Goal: Task Accomplishment & Management: Manage account settings

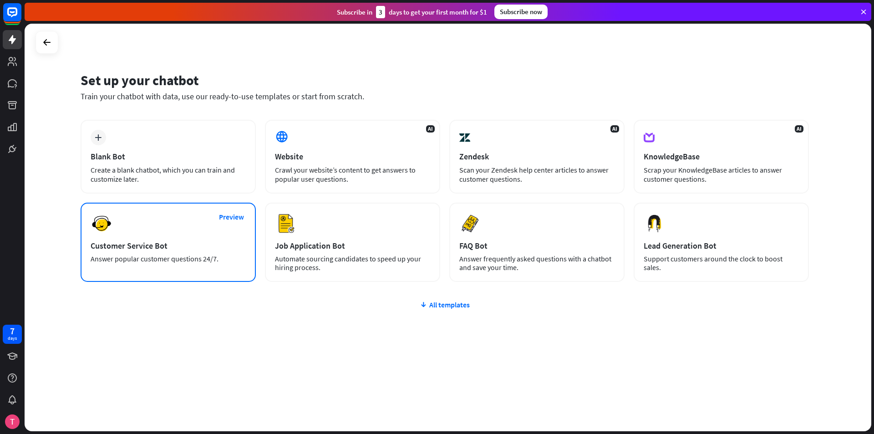
click at [163, 253] on div "Preview Customer Service Bot Answer popular customer questions 24/7." at bounding box center [168, 241] width 175 height 79
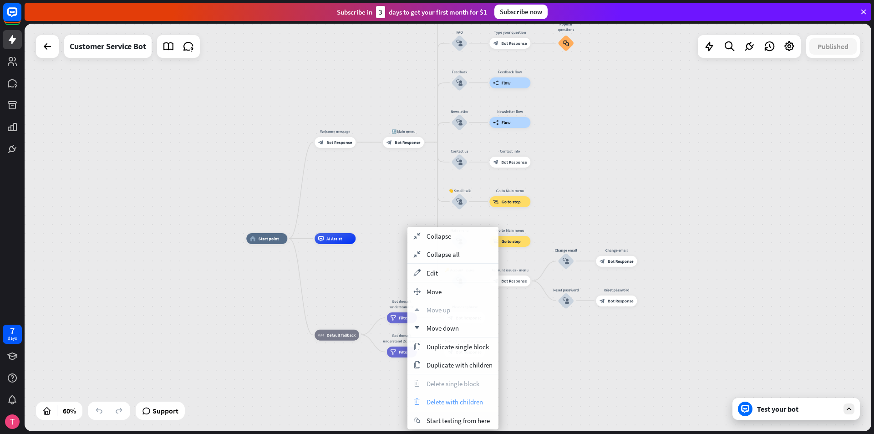
click at [450, 399] on span "Delete with children" at bounding box center [454, 401] width 56 height 9
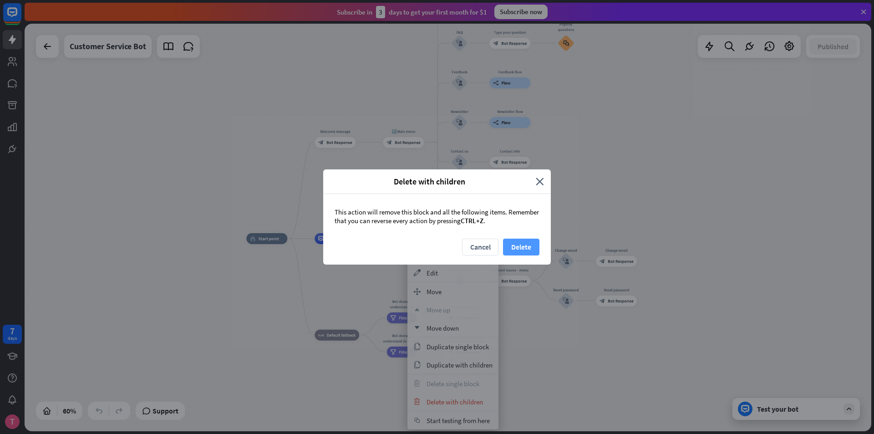
click at [530, 243] on button "Delete" at bounding box center [521, 246] width 36 height 17
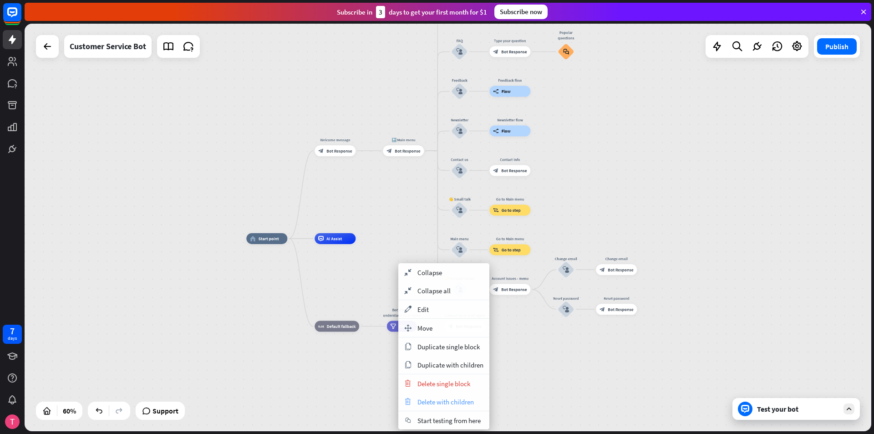
click at [428, 396] on div "trash Delete with children" at bounding box center [443, 401] width 91 height 18
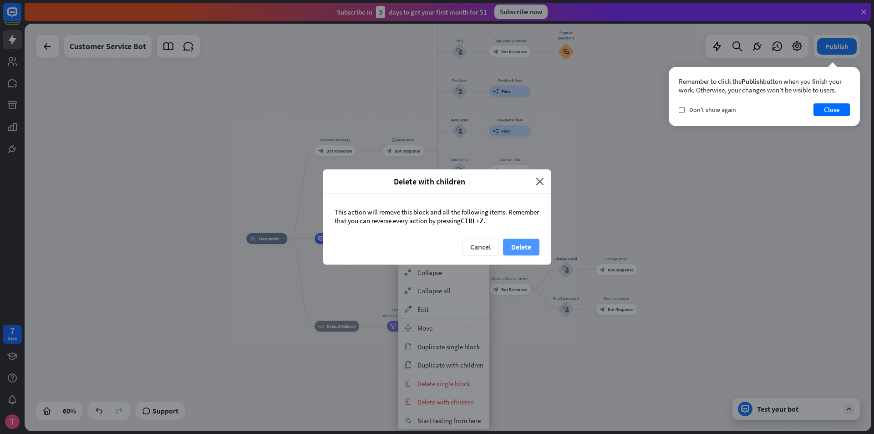
click at [518, 248] on button "Delete" at bounding box center [521, 246] width 36 height 17
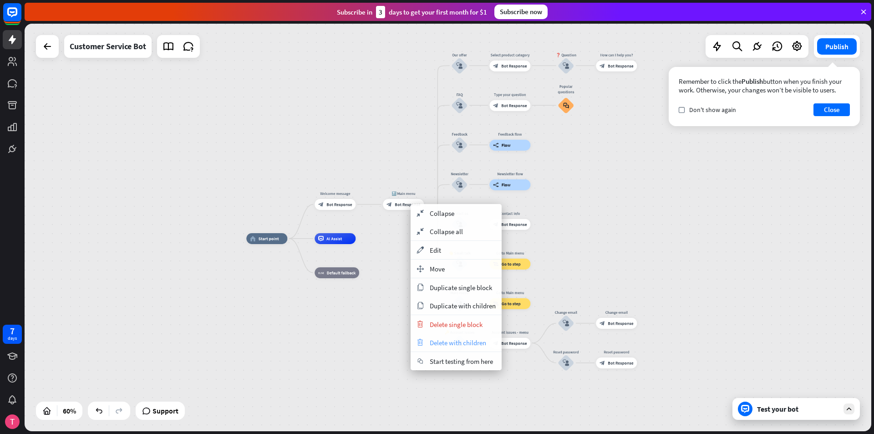
click at [450, 343] on span "Delete with children" at bounding box center [458, 342] width 56 height 9
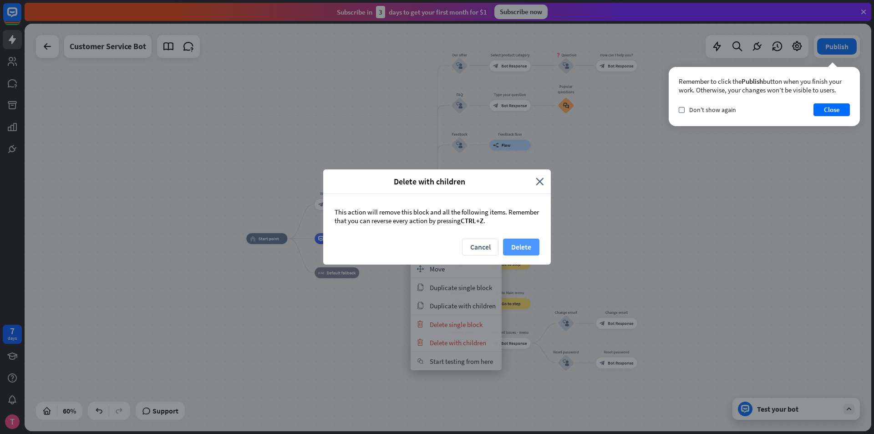
click at [519, 243] on button "Delete" at bounding box center [521, 246] width 36 height 17
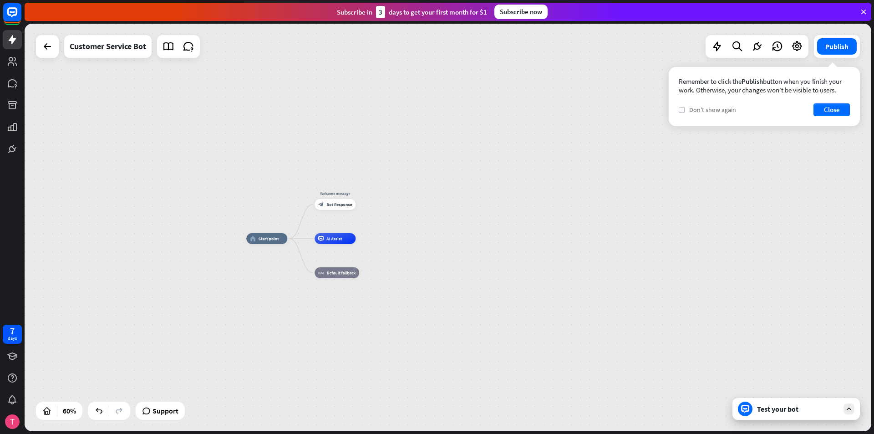
click at [683, 109] on icon "check" at bounding box center [681, 110] width 4 height 4
click at [829, 107] on button "Close" at bounding box center [831, 109] width 36 height 13
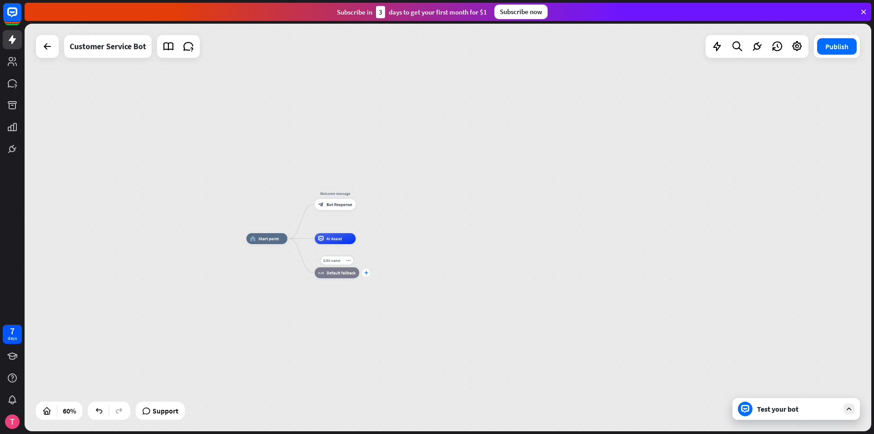
click at [367, 274] on icon "plus" at bounding box center [366, 273] width 4 height 4
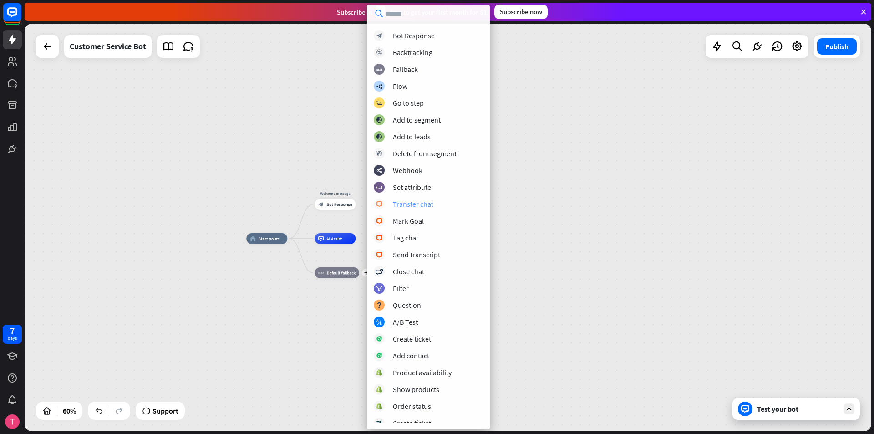
click at [430, 200] on div "Transfer chat" at bounding box center [413, 203] width 40 height 9
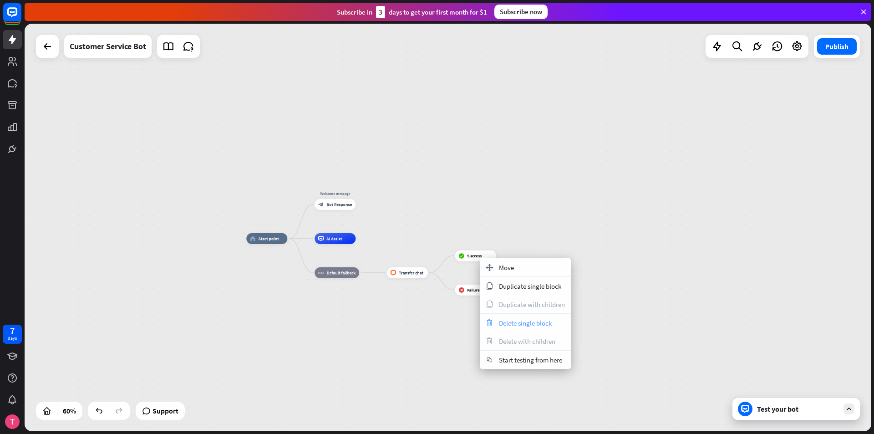
click at [522, 328] on div "trash Delete single block" at bounding box center [525, 323] width 91 height 18
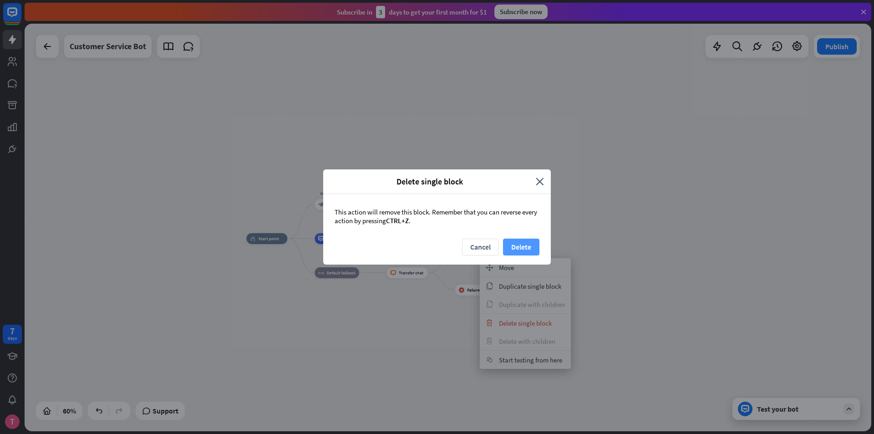
click at [524, 250] on button "Delete" at bounding box center [521, 246] width 36 height 17
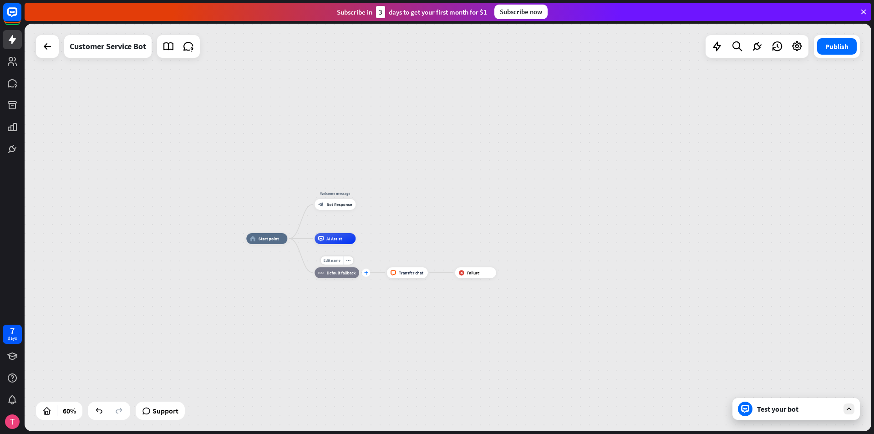
click at [369, 276] on div "plus" at bounding box center [366, 272] width 8 height 8
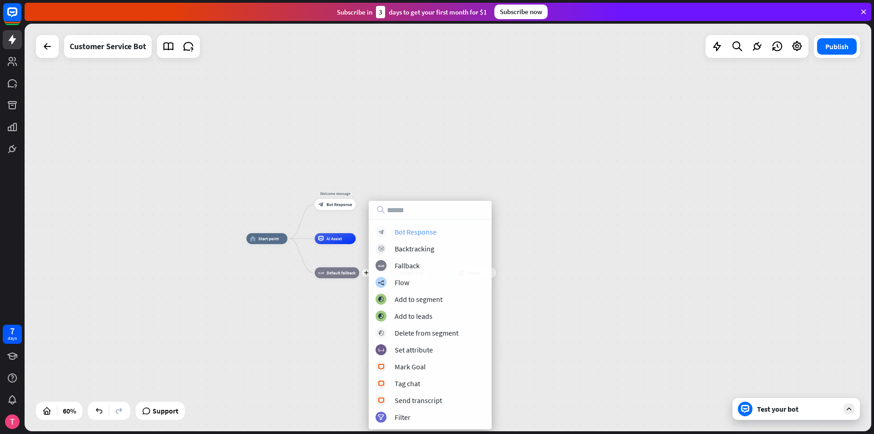
click at [405, 229] on div "Bot Response" at bounding box center [416, 231] width 42 height 9
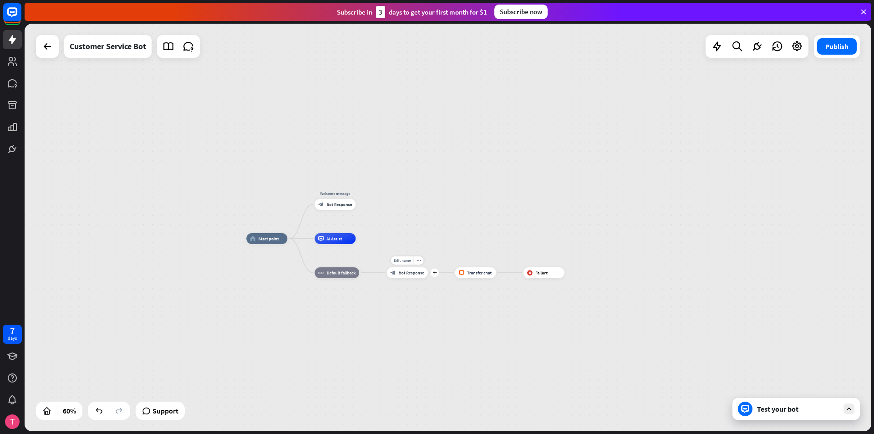
click at [410, 275] on span "Bot Response" at bounding box center [411, 272] width 25 height 5
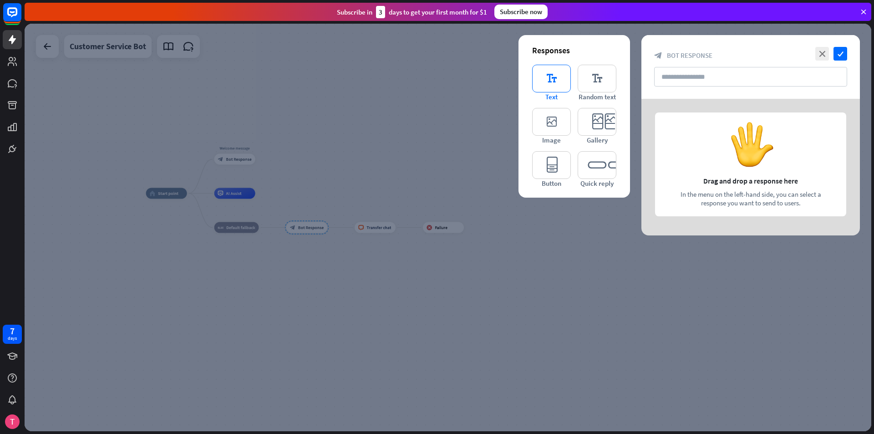
click at [551, 79] on icon "editor_text" at bounding box center [551, 79] width 39 height 28
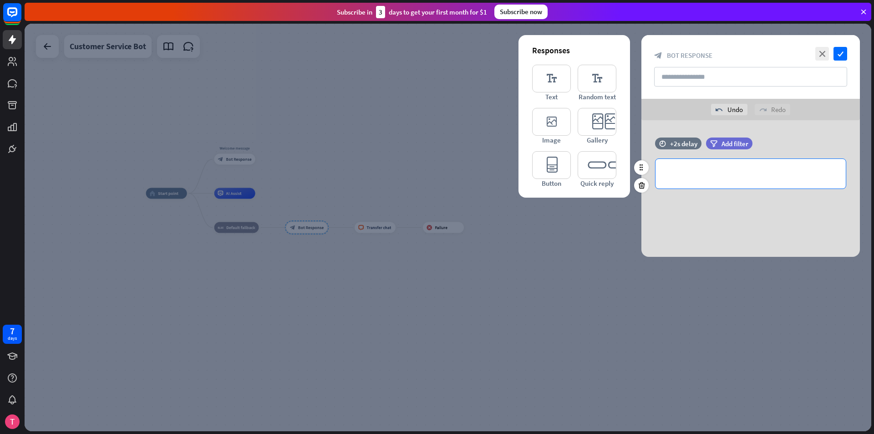
click at [727, 167] on div "**********" at bounding box center [750, 174] width 190 height 30
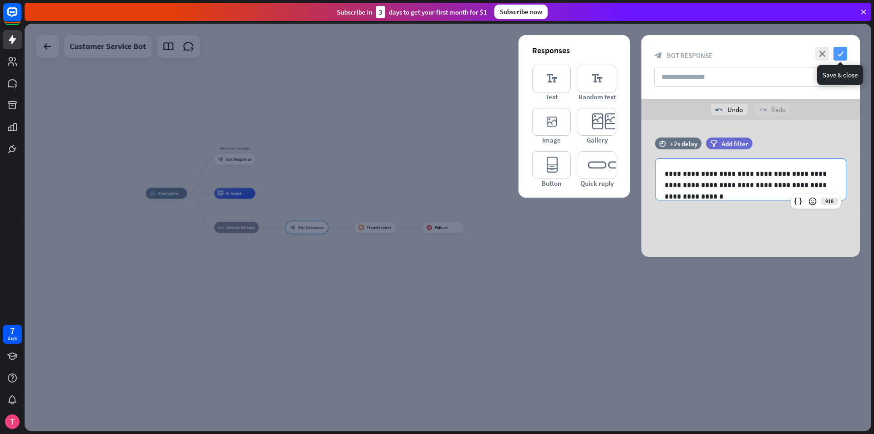
click at [840, 53] on icon "check" at bounding box center [840, 54] width 14 height 14
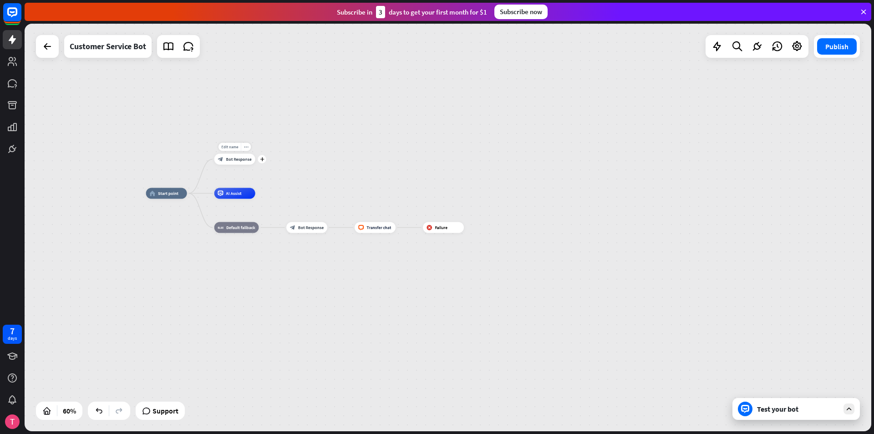
click at [236, 161] on span "Bot Response" at bounding box center [238, 159] width 25 height 5
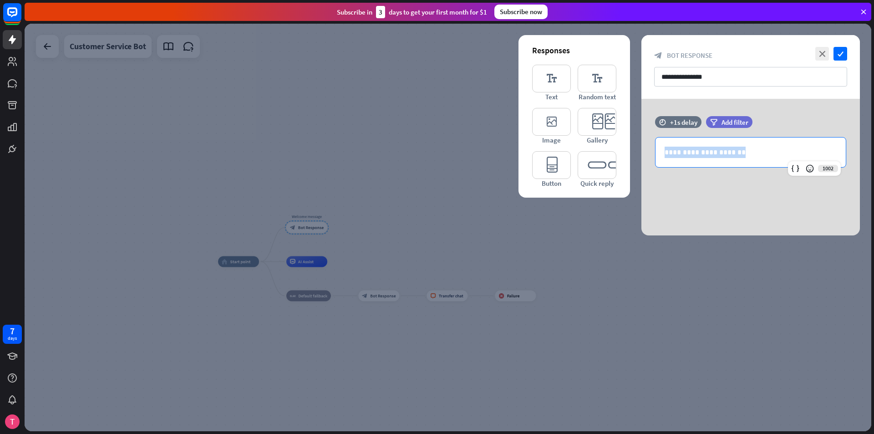
drag, startPoint x: 754, startPoint y: 152, endPoint x: 630, endPoint y: 156, distance: 123.4
click at [630, 156] on div "**********" at bounding box center [750, 167] width 241 height 137
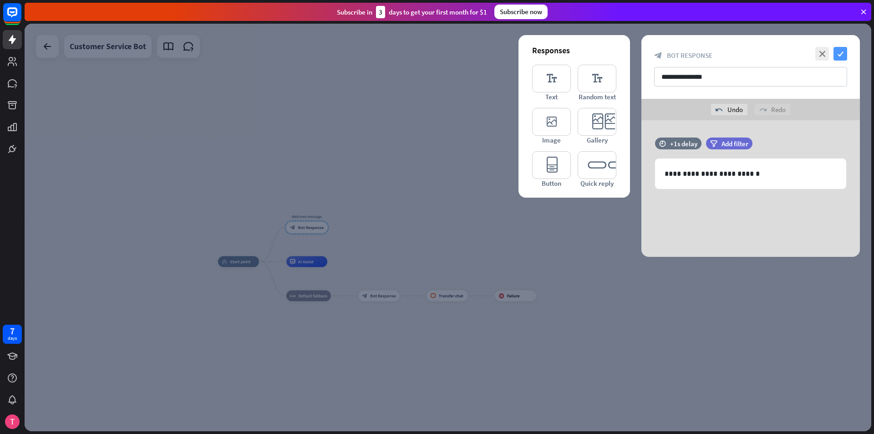
click at [843, 50] on icon "check" at bounding box center [840, 54] width 14 height 14
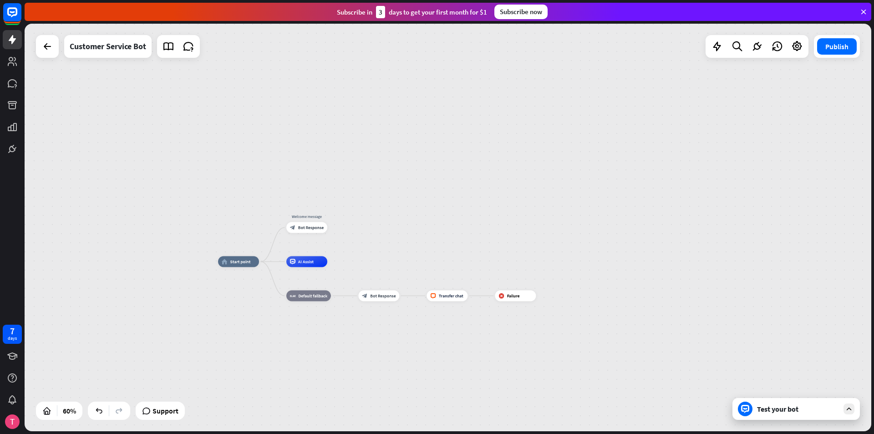
click at [800, 401] on div "Test your bot" at bounding box center [795, 409] width 127 height 22
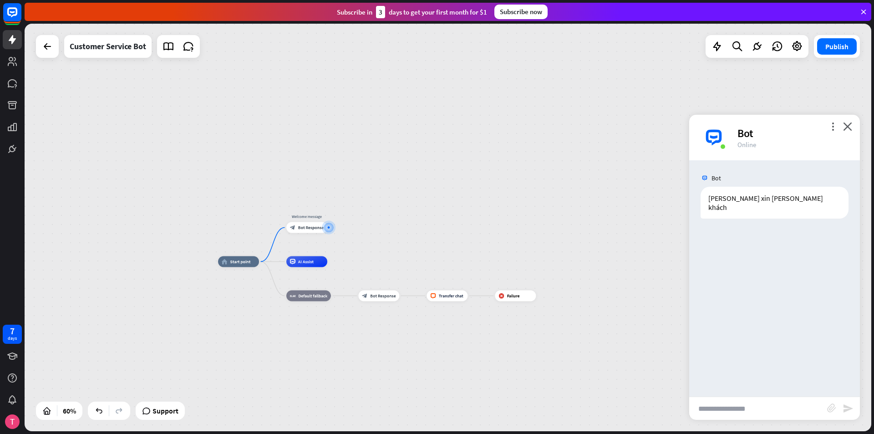
click at [756, 413] on input "text" at bounding box center [758, 408] width 138 height 23
type input "***"
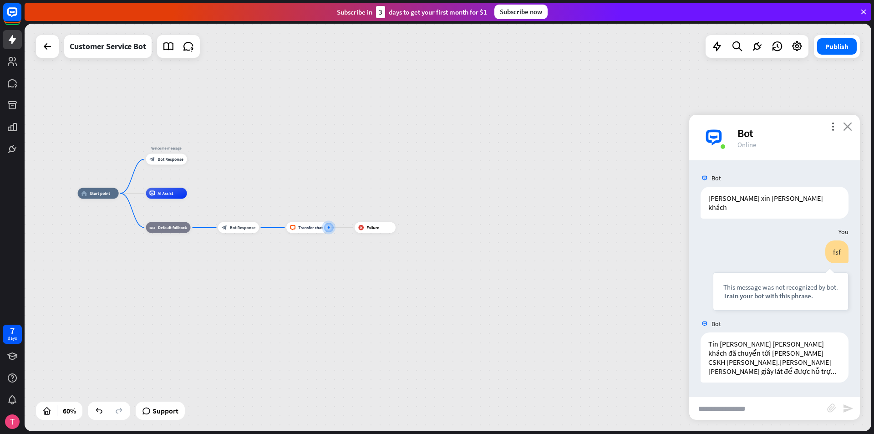
click at [850, 126] on icon "close" at bounding box center [847, 126] width 9 height 9
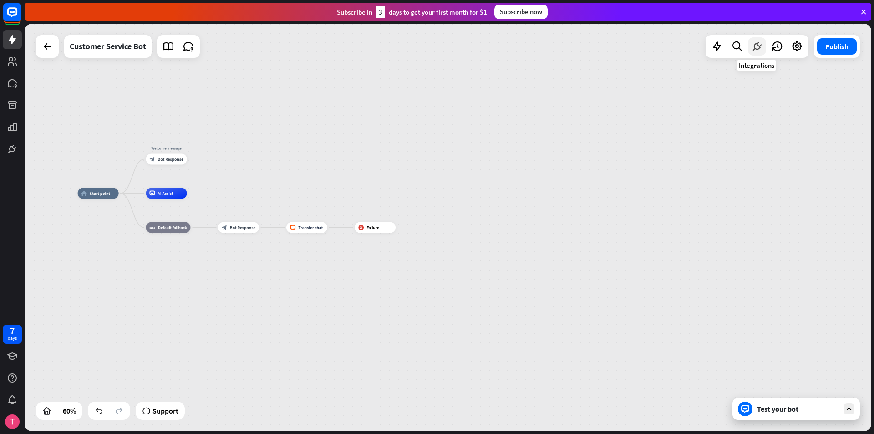
click at [760, 43] on icon at bounding box center [757, 46] width 12 height 12
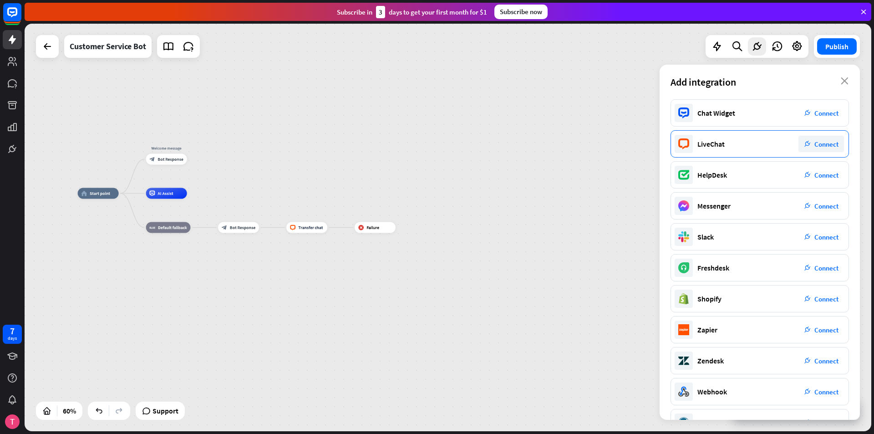
click at [739, 144] on div "LiveChat plug_integration Connect" at bounding box center [759, 143] width 178 height 27
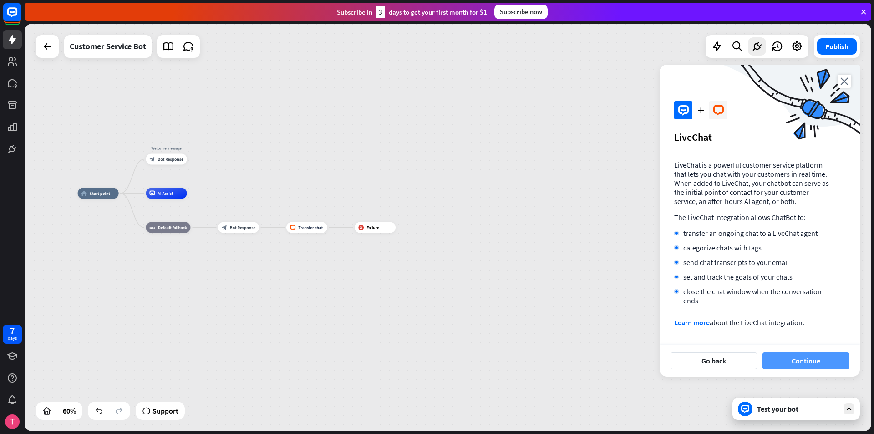
click at [803, 360] on button "Continue" at bounding box center [805, 360] width 86 height 17
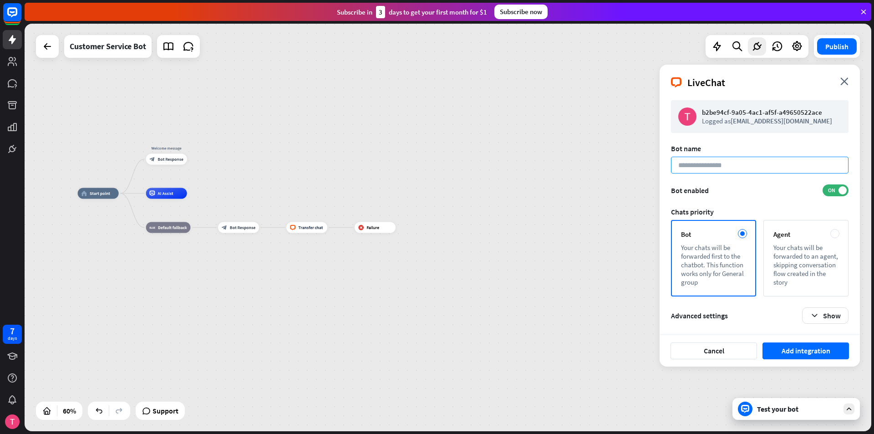
click at [715, 165] on input at bounding box center [759, 165] width 177 height 17
type input "*********"
click at [802, 349] on button "Add integration" at bounding box center [805, 350] width 86 height 17
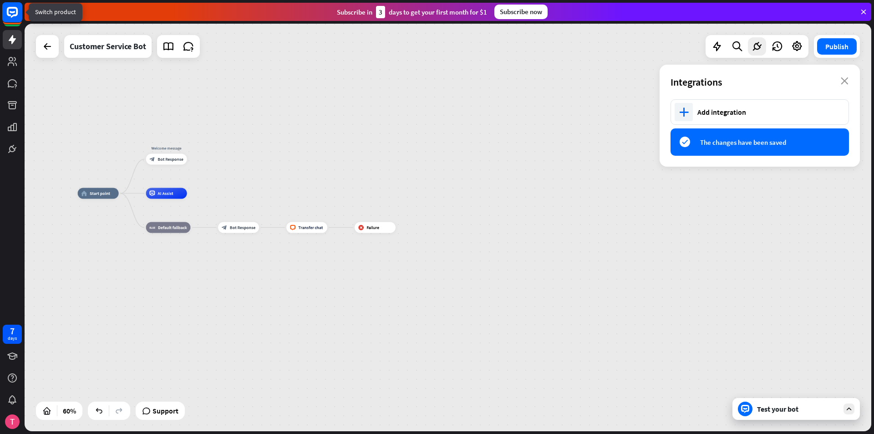
click at [10, 15] on icon at bounding box center [12, 12] width 11 height 11
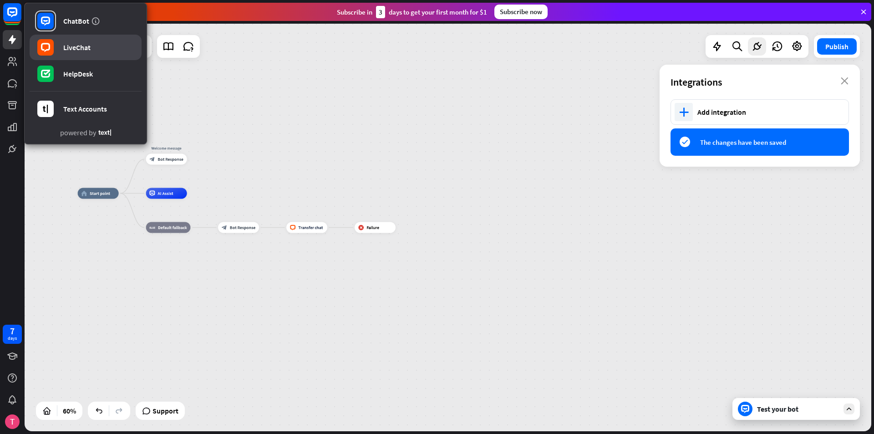
click at [72, 45] on div "LiveChat" at bounding box center [76, 47] width 27 height 9
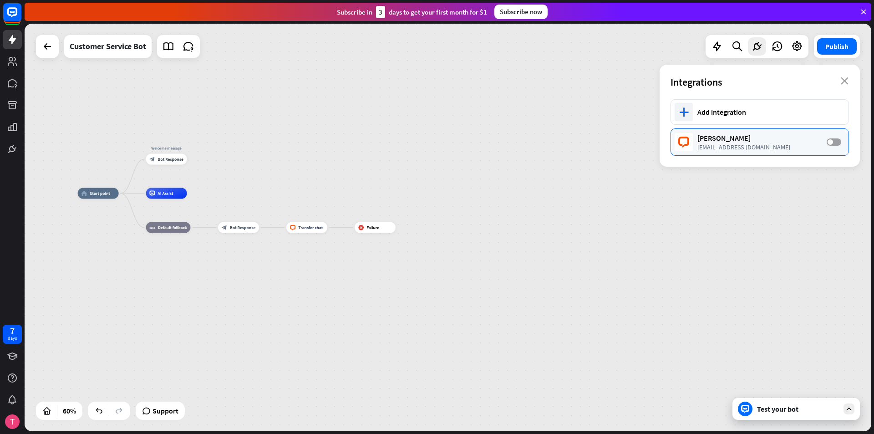
click at [837, 142] on label "OFF" at bounding box center [833, 141] width 15 height 7
click at [840, 46] on button "Publish" at bounding box center [837, 46] width 40 height 16
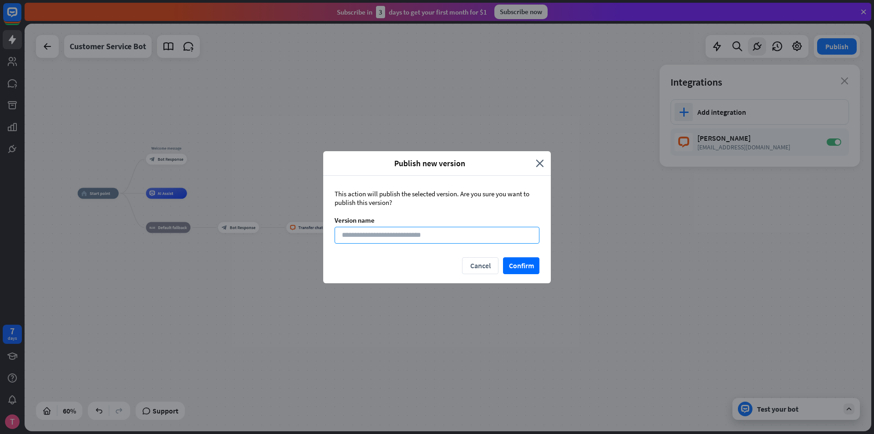
click at [442, 235] on input at bounding box center [436, 235] width 205 height 17
paste input "*********"
type input "*********"
click at [520, 265] on button "Confirm" at bounding box center [521, 265] width 36 height 17
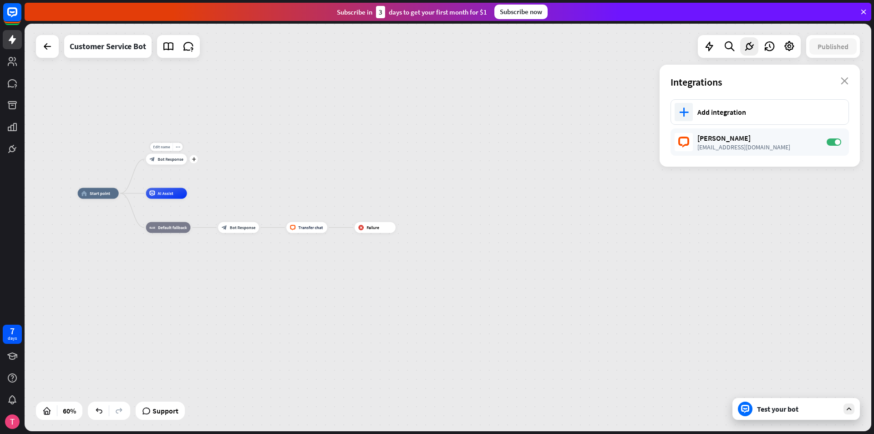
click at [166, 158] on span "Bot Response" at bounding box center [169, 159] width 25 height 5
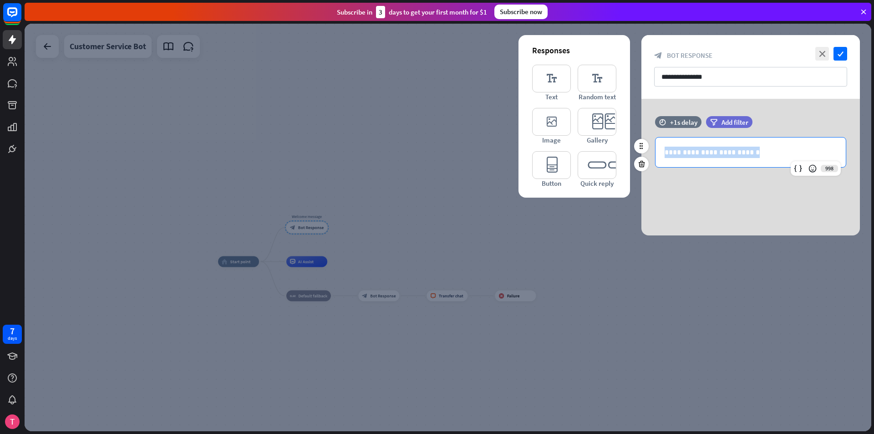
drag, startPoint x: 772, startPoint y: 154, endPoint x: 653, endPoint y: 154, distance: 118.8
click at [653, 154] on div "**********" at bounding box center [750, 152] width 218 height 30
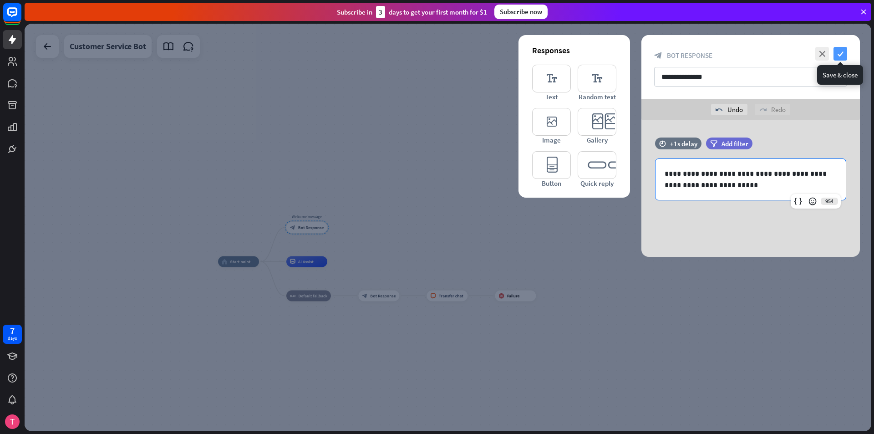
click at [843, 56] on icon "check" at bounding box center [840, 54] width 14 height 14
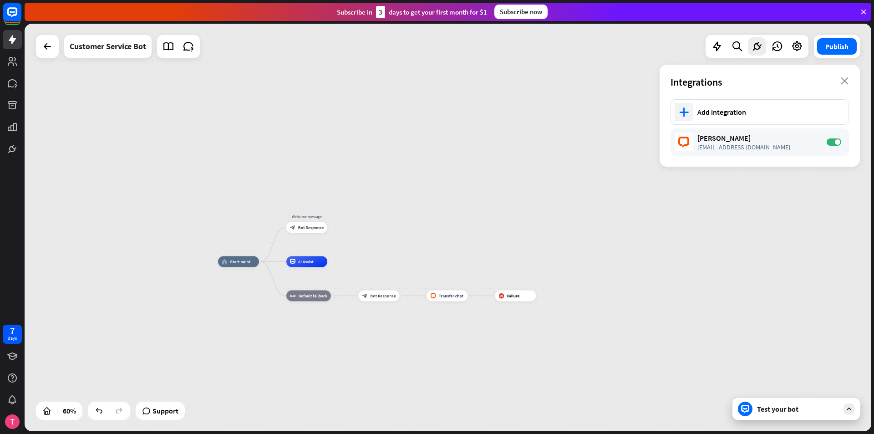
click at [794, 409] on div "Test your bot" at bounding box center [798, 408] width 82 height 9
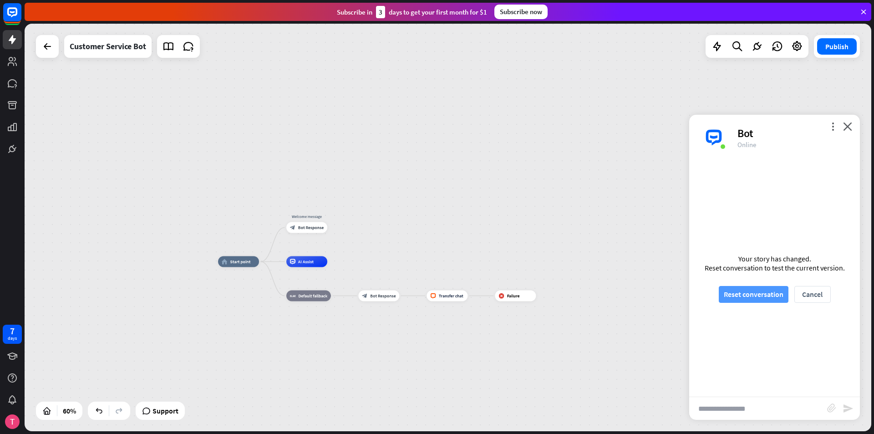
click at [748, 293] on button "Reset conversation" at bounding box center [753, 294] width 70 height 17
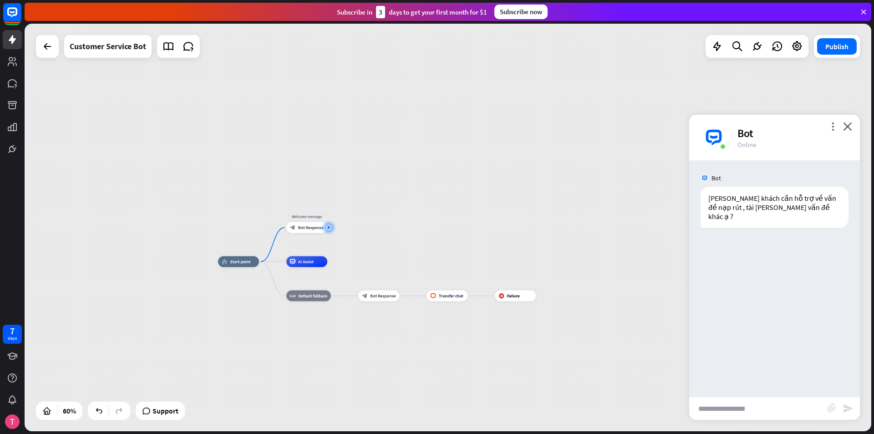
click at [755, 410] on input "text" at bounding box center [758, 408] width 138 height 23
type input "****"
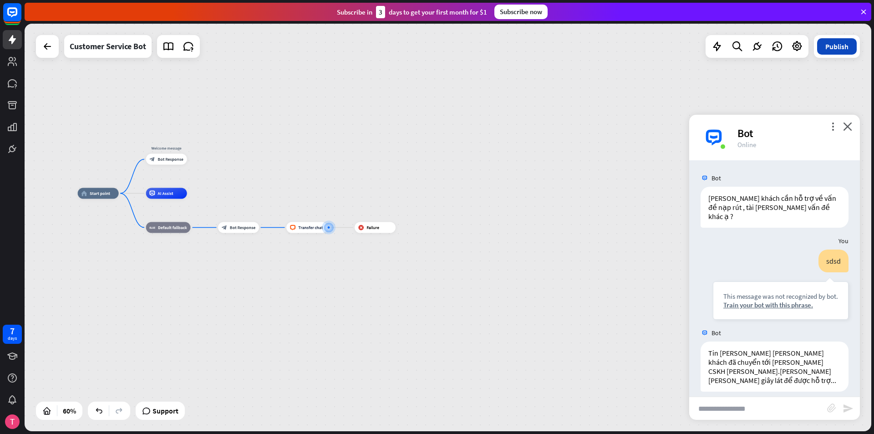
click at [835, 49] on button "Publish" at bounding box center [837, 46] width 40 height 16
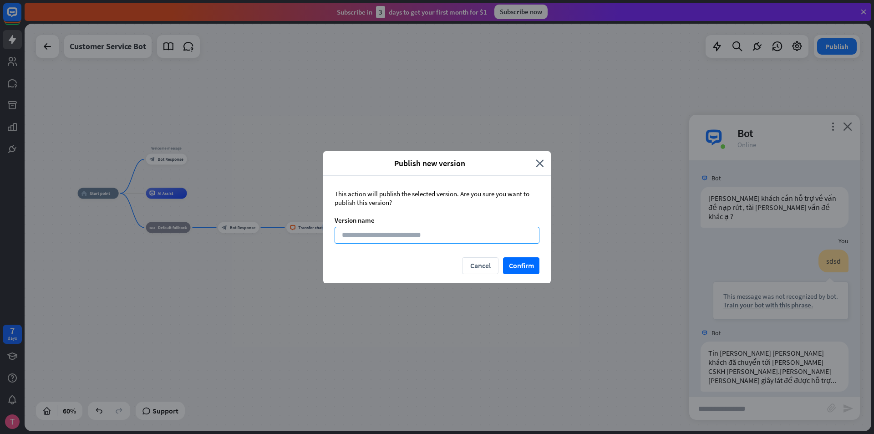
click at [454, 237] on input at bounding box center [436, 235] width 205 height 17
type input "*"
type input "*********"
click at [523, 264] on button "Confirm" at bounding box center [521, 265] width 36 height 17
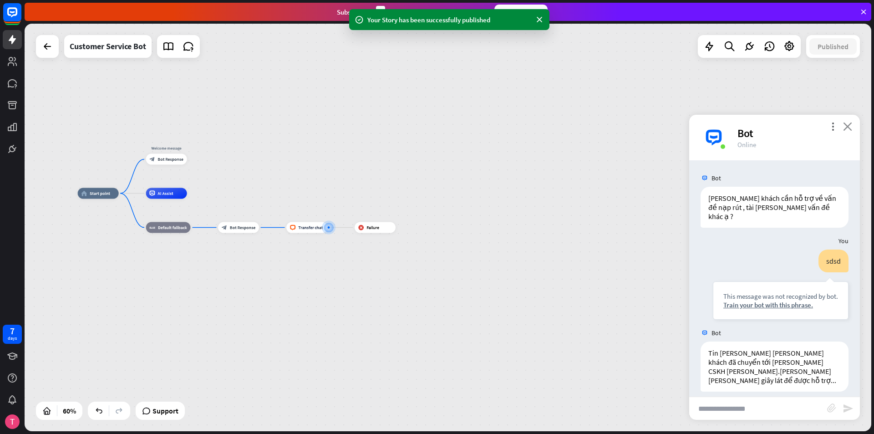
drag, startPoint x: 851, startPoint y: 125, endPoint x: 845, endPoint y: 125, distance: 6.4
click at [851, 125] on icon "close" at bounding box center [847, 126] width 9 height 9
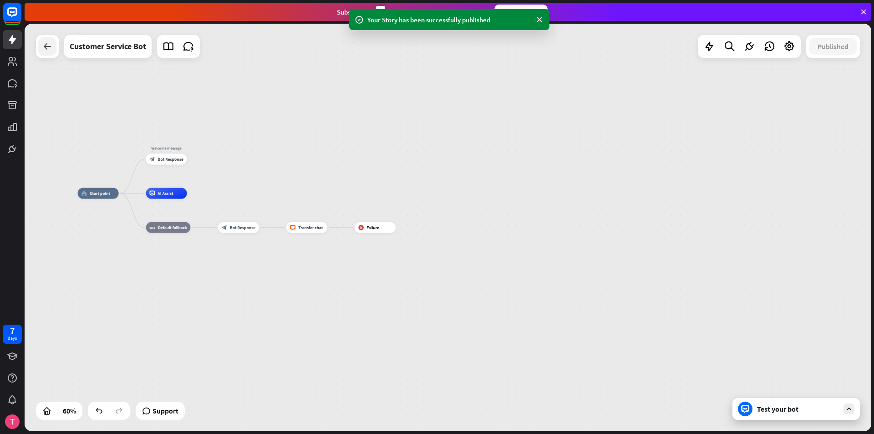
click at [49, 49] on icon at bounding box center [47, 46] width 11 height 11
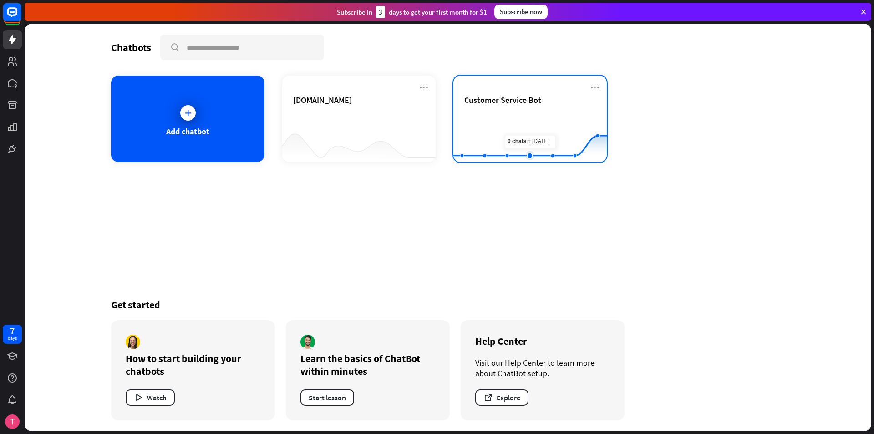
click at [530, 119] on rect at bounding box center [529, 139] width 153 height 57
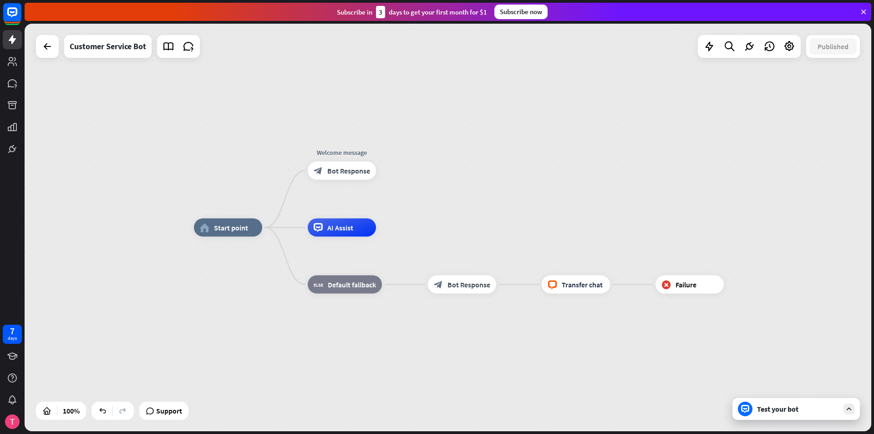
drag, startPoint x: 46, startPoint y: 48, endPoint x: 138, endPoint y: 162, distance: 146.5
click at [135, 160] on div "home_2 Start point Welcome message block_bot_response Bot Response AI Assist bl…" at bounding box center [448, 227] width 846 height 407
click at [340, 167] on span "Bot Response" at bounding box center [348, 170] width 43 height 9
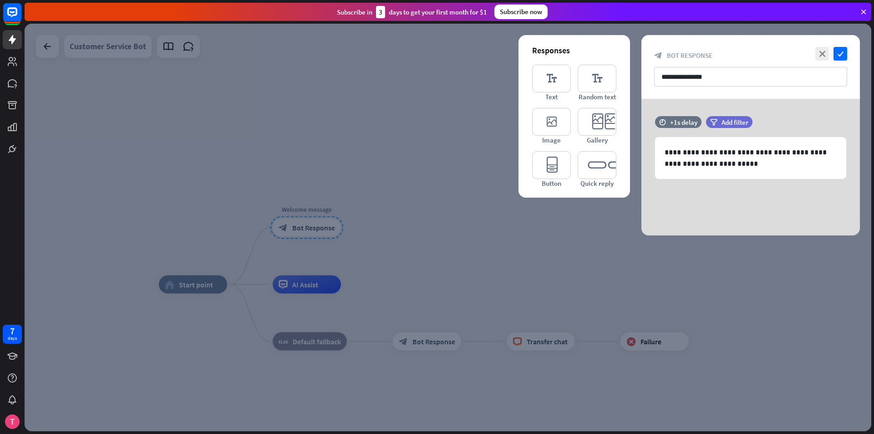
drag, startPoint x: 58, startPoint y: 50, endPoint x: 129, endPoint y: 53, distance: 71.5
click at [60, 50] on div at bounding box center [448, 227] width 846 height 407
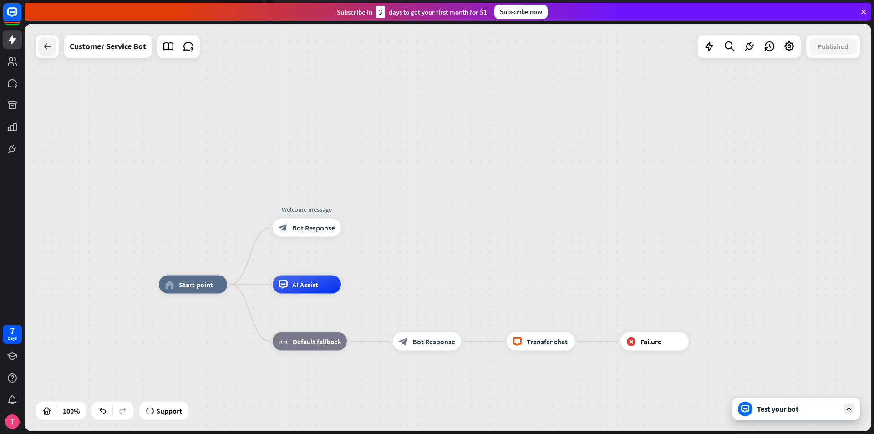
click at [51, 46] on div at bounding box center [47, 46] width 18 height 18
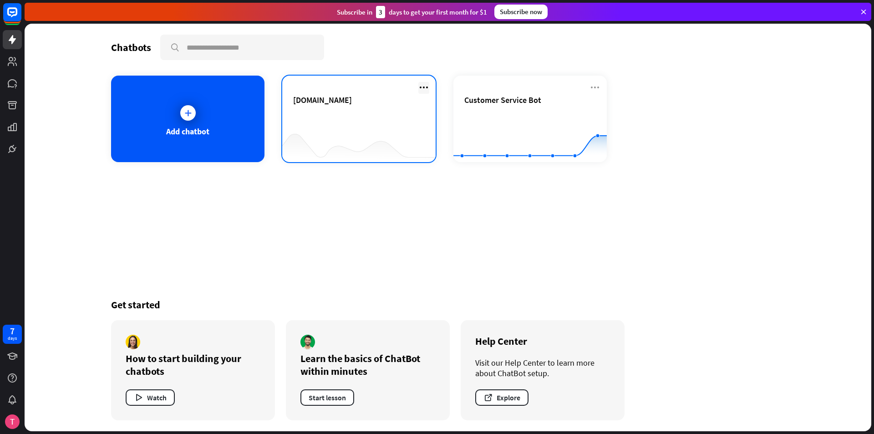
click at [420, 87] on icon at bounding box center [423, 87] width 11 height 11
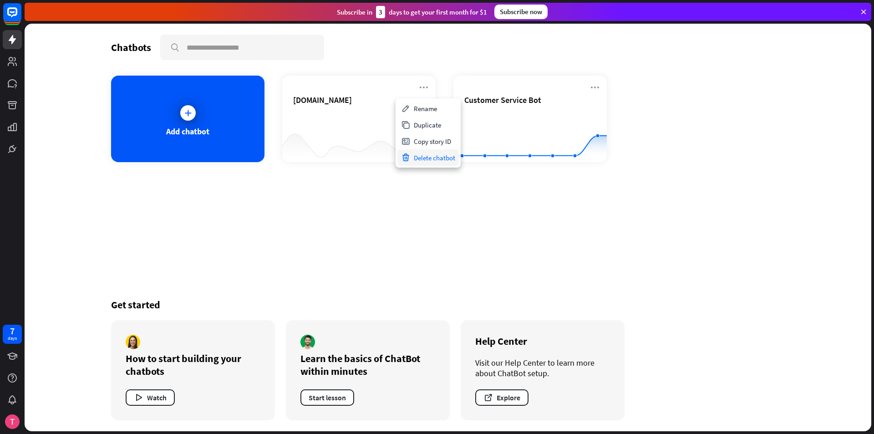
click at [435, 156] on div "Delete chatbot" at bounding box center [427, 157] width 61 height 16
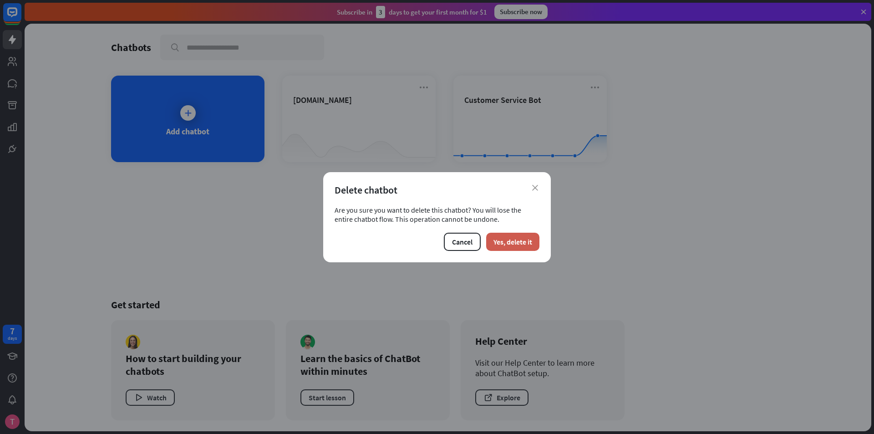
click at [528, 240] on button "Yes, delete it" at bounding box center [512, 242] width 53 height 18
